Goal: Information Seeking & Learning: Check status

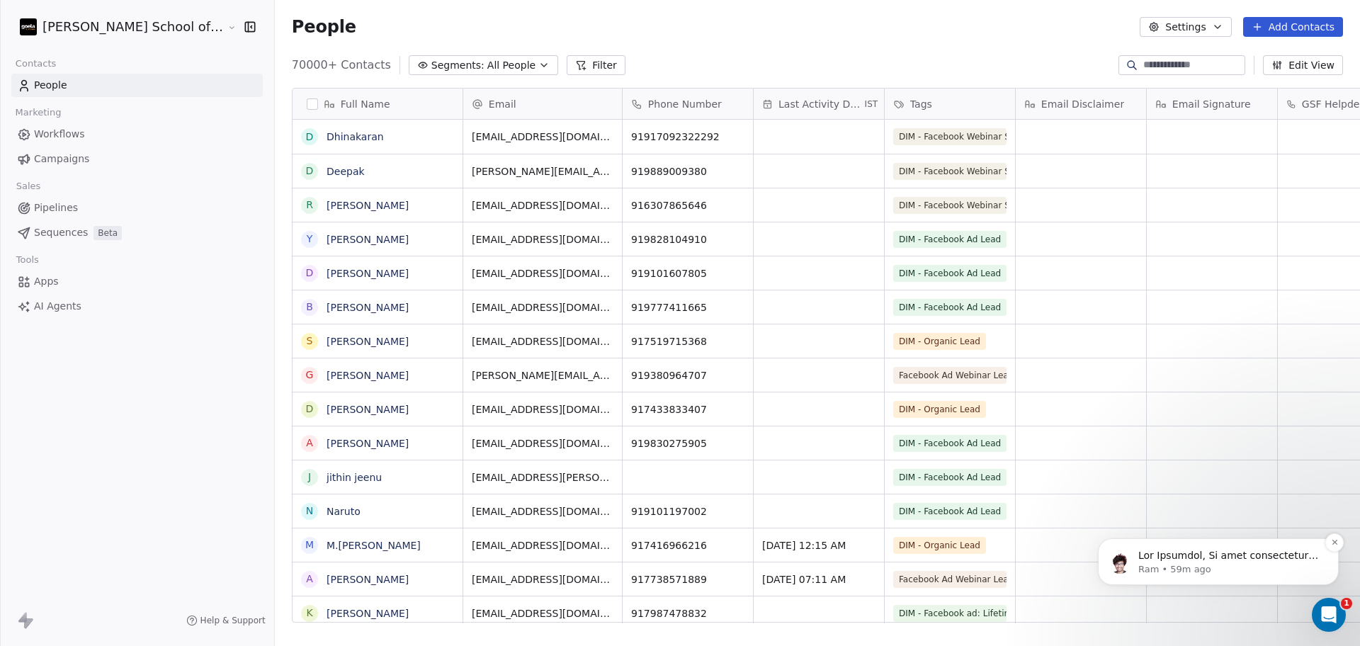
click at [1310, 574] on p "Ram • 59m ago" at bounding box center [1229, 569] width 183 height 13
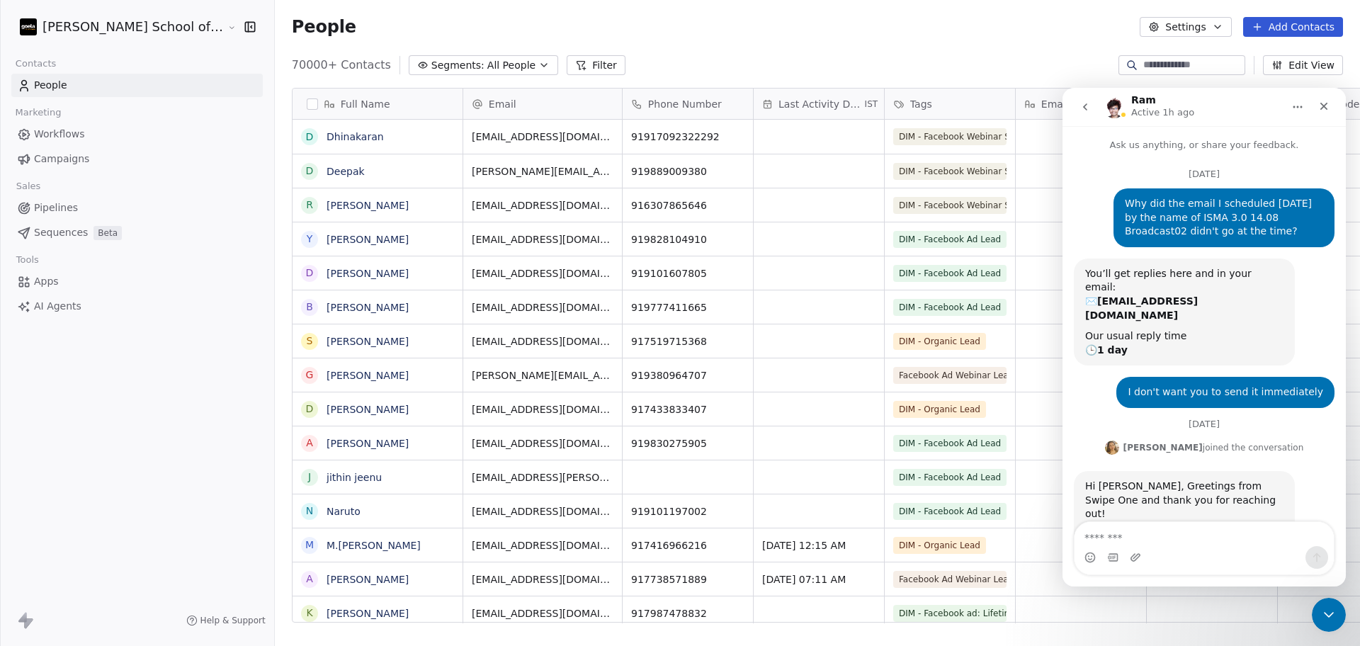
scroll to position [62, 0]
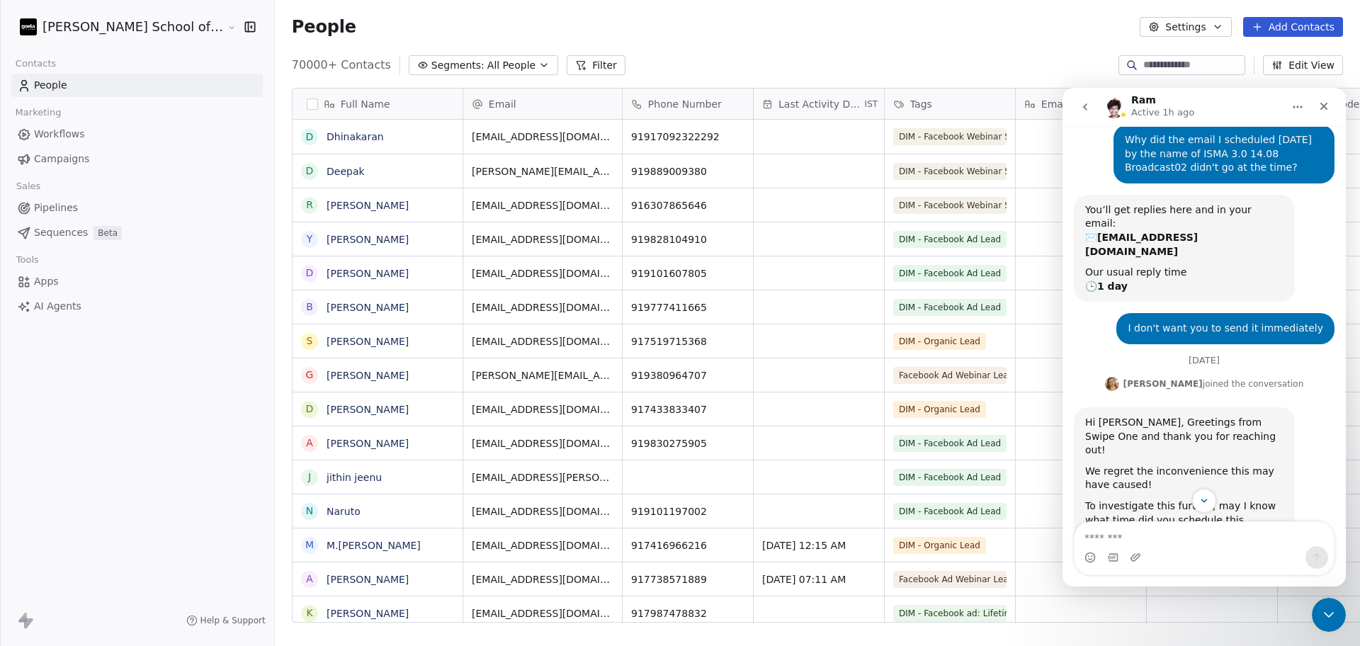
click at [1217, 416] on div "Hi [PERSON_NAME], Greetings from Swipe One and thank you for reaching out!" at bounding box center [1184, 437] width 198 height 42
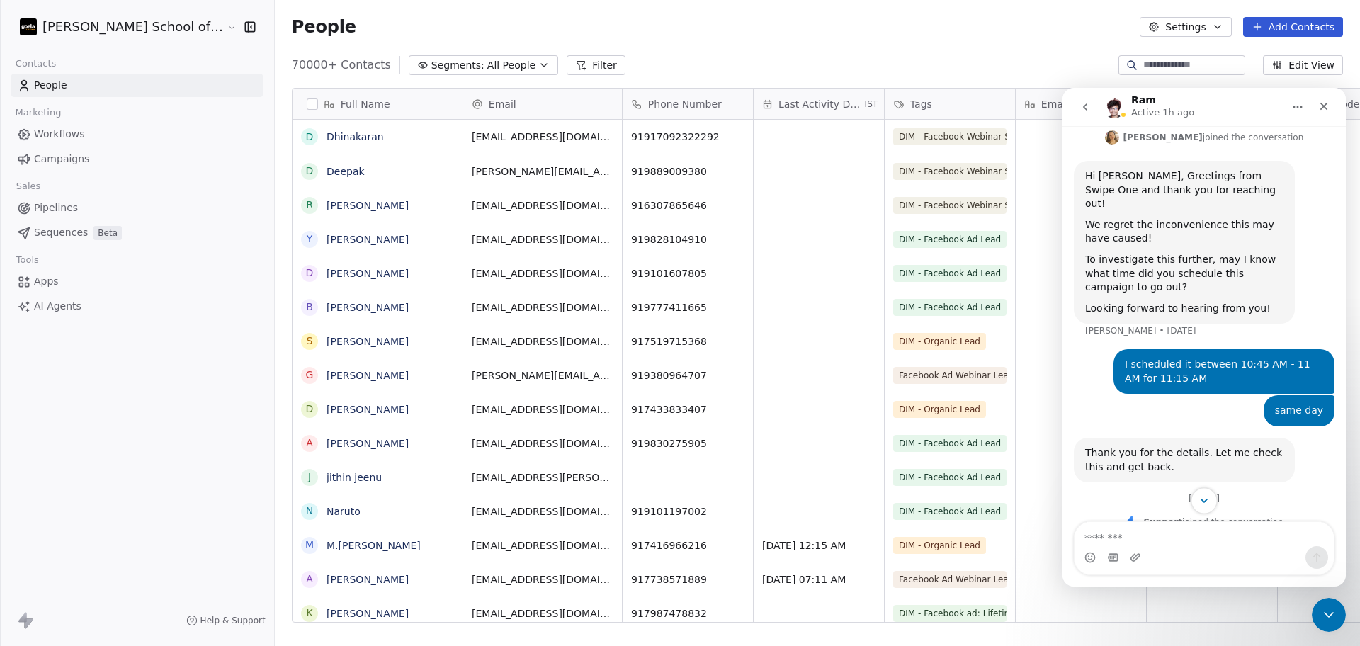
click at [1211, 500] on button "Scroll to bottom" at bounding box center [1203, 500] width 26 height 26
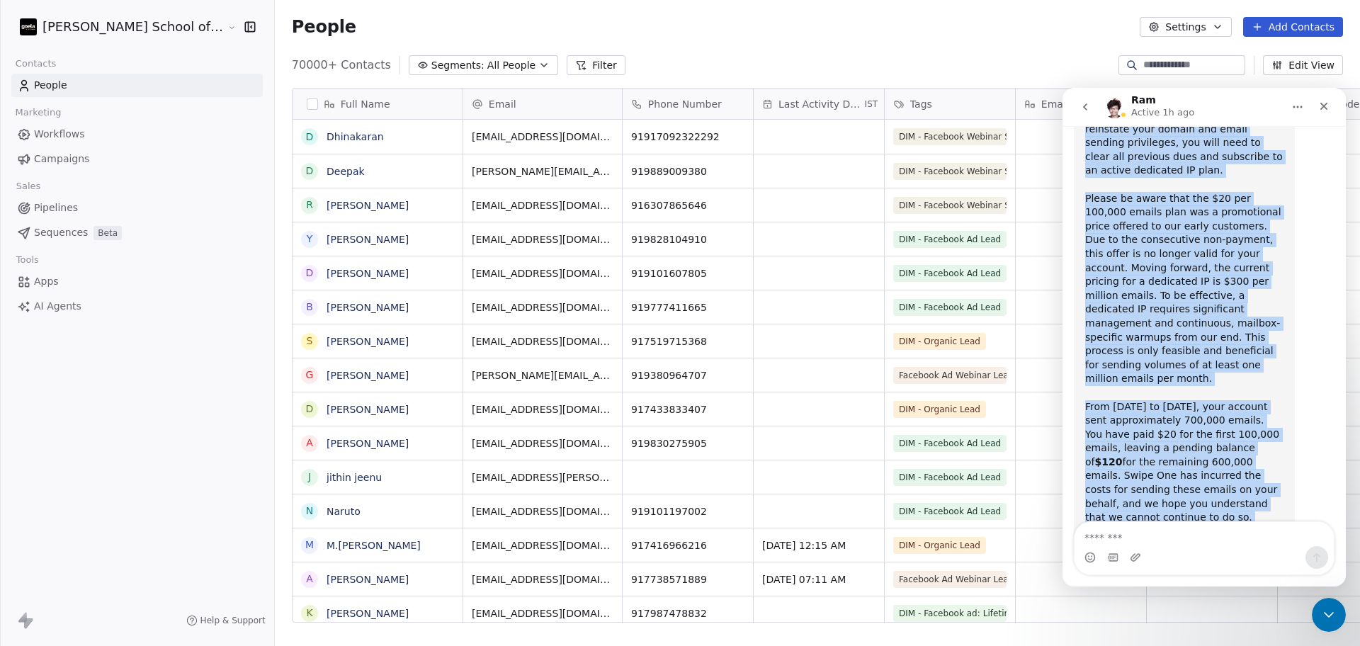
scroll to position [1835, 0]
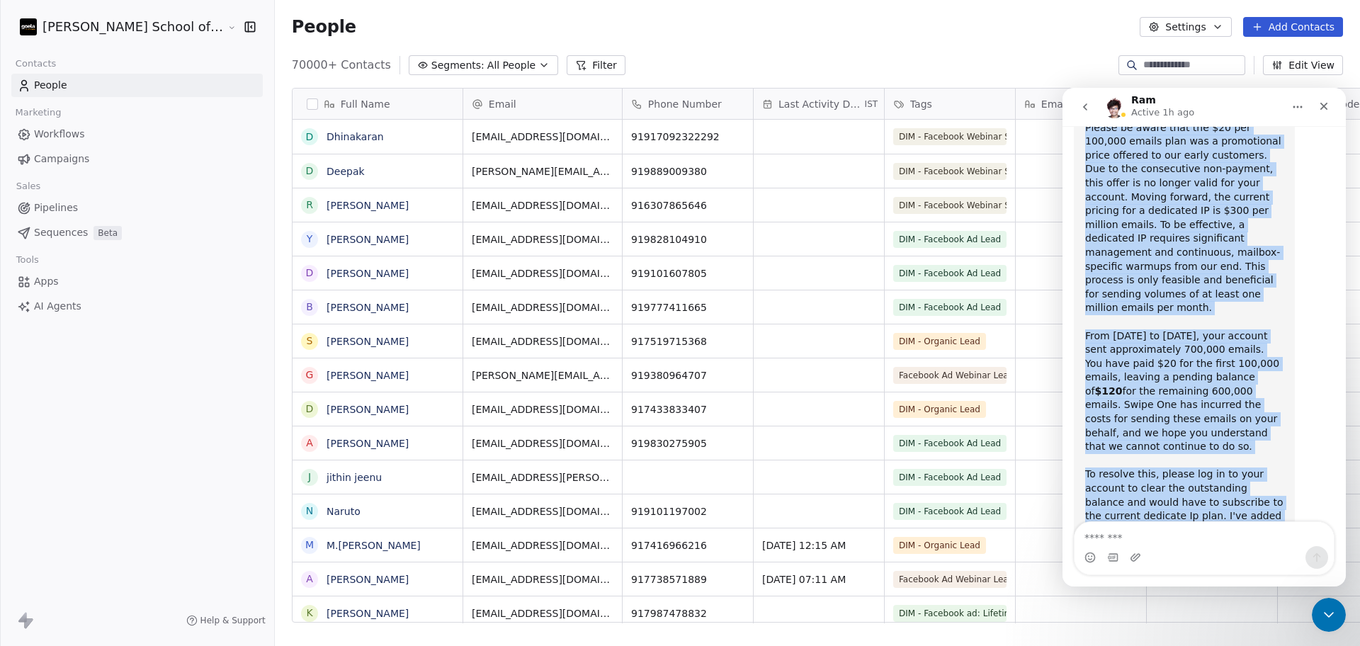
drag, startPoint x: 1084, startPoint y: 321, endPoint x: 1137, endPoint y: 486, distance: 172.7
click at [1137, 486] on div "Hey [PERSON_NAME], We have temporarily suspended the sending capabilities of yo…" at bounding box center [1183, 211] width 221 height 891
copy div "Lor Ipsumdol, Si amet consectetur adipiscin eli seddoei temporincidi ut labo et…"
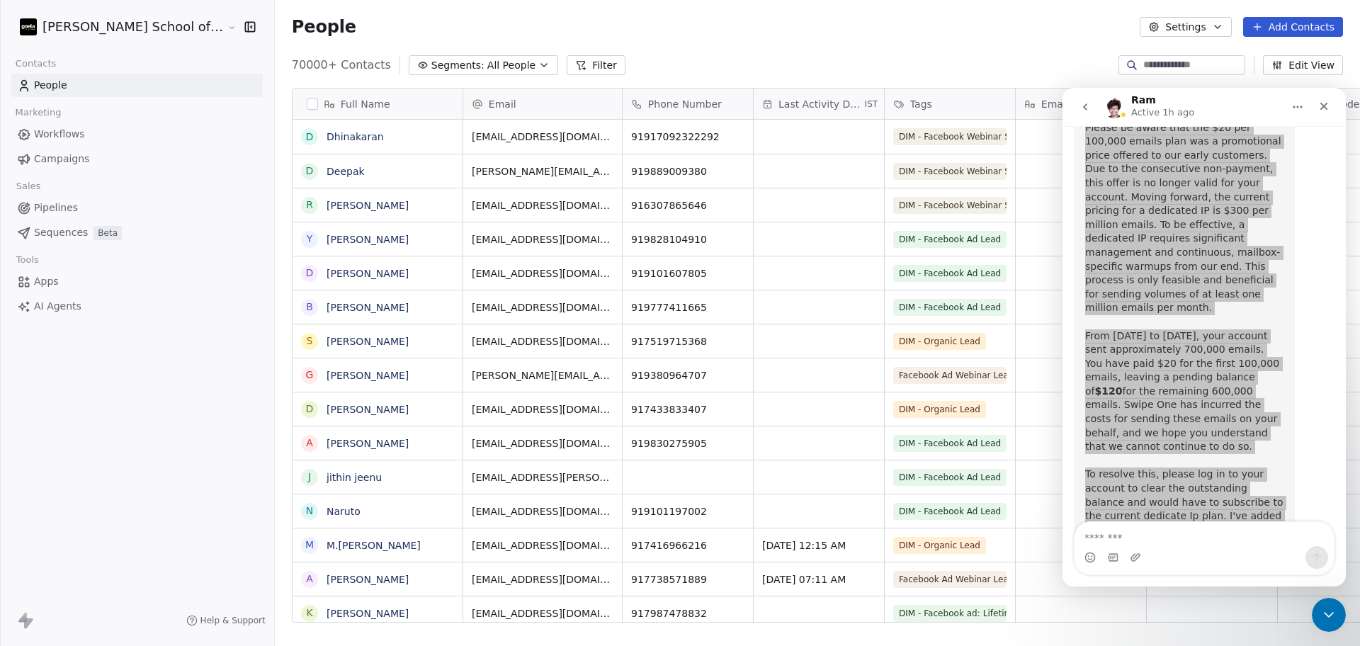
click at [70, 161] on span "Campaigns" at bounding box center [61, 159] width 55 height 15
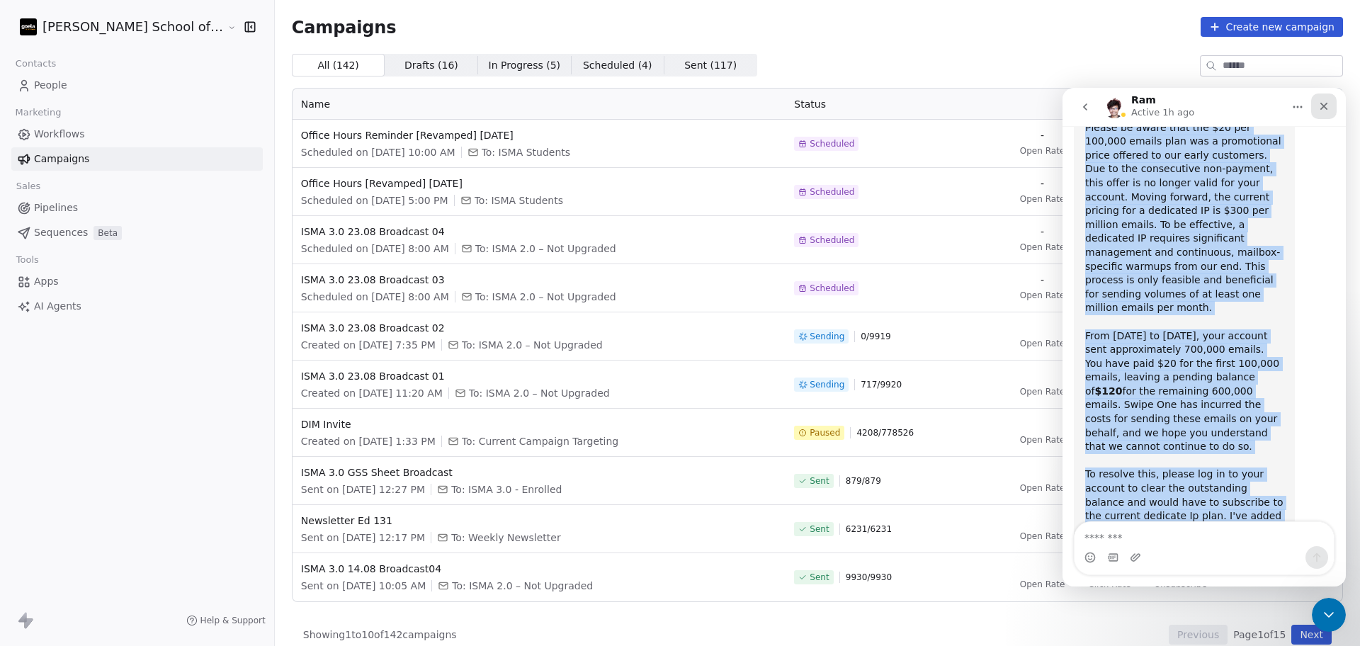
click at [1328, 104] on icon "Close" at bounding box center [1323, 106] width 11 height 11
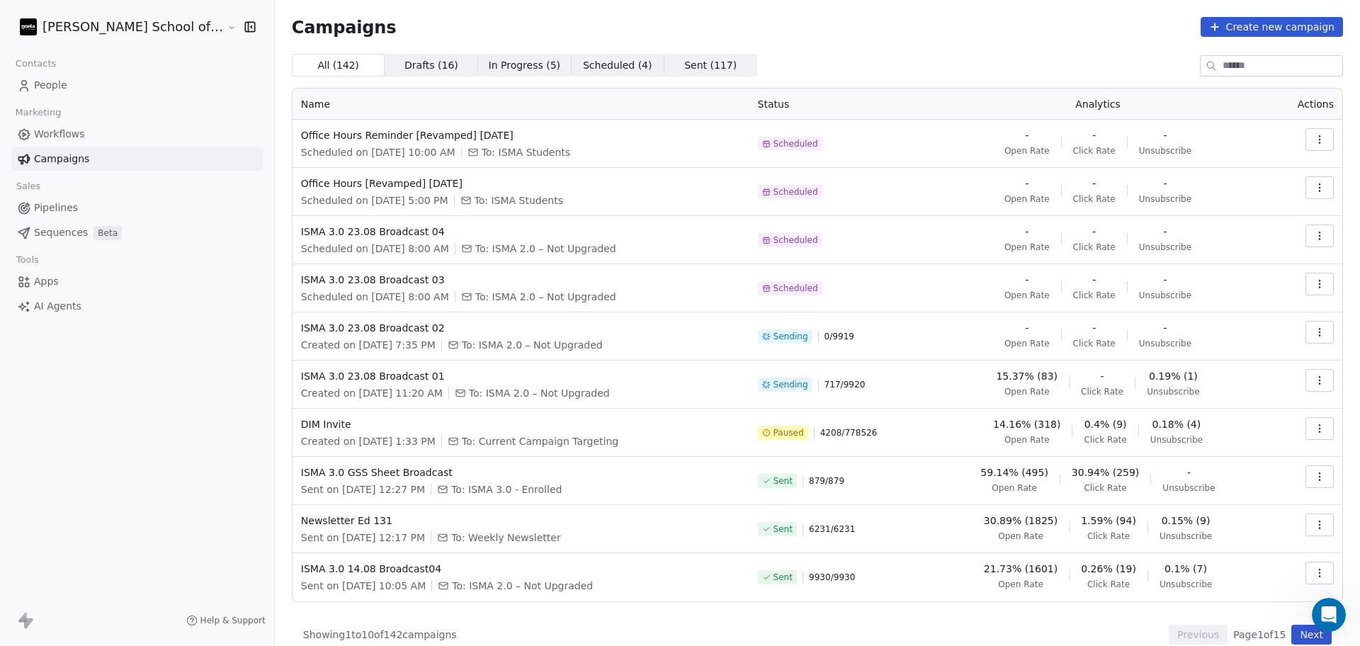
scroll to position [1821, 0]
